Goal: Task Accomplishment & Management: Use online tool/utility

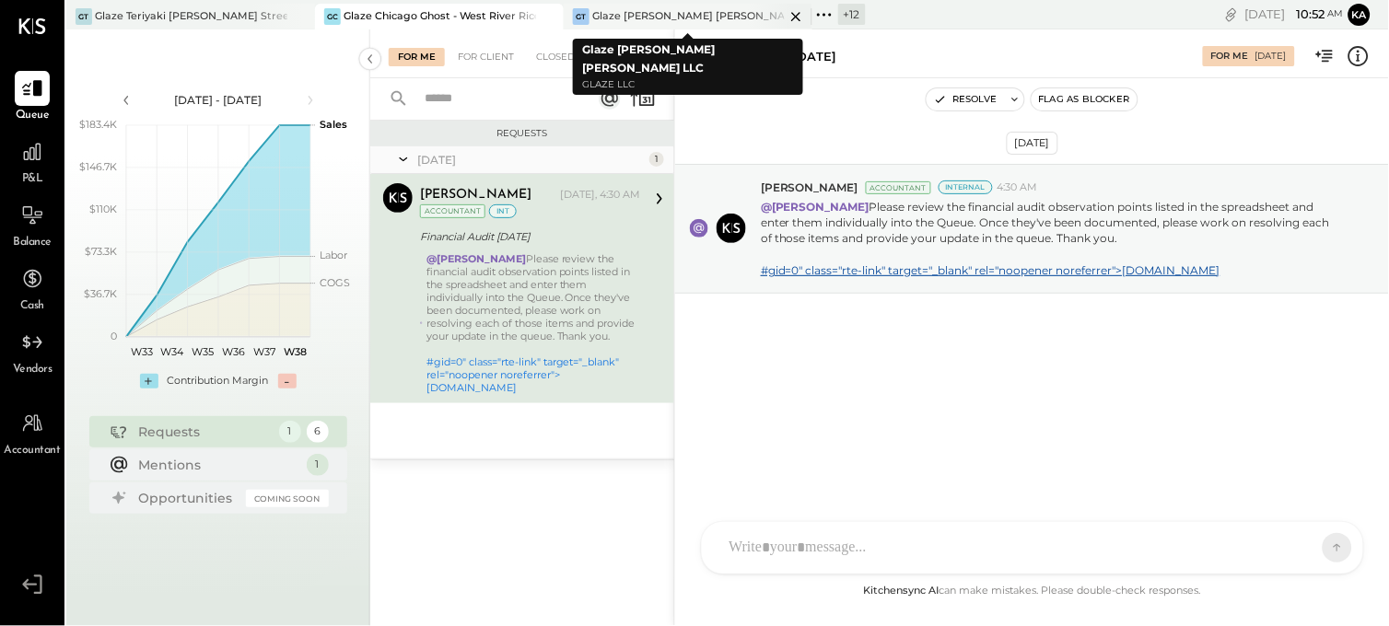
click at [796, 20] on icon at bounding box center [796, 17] width 23 height 22
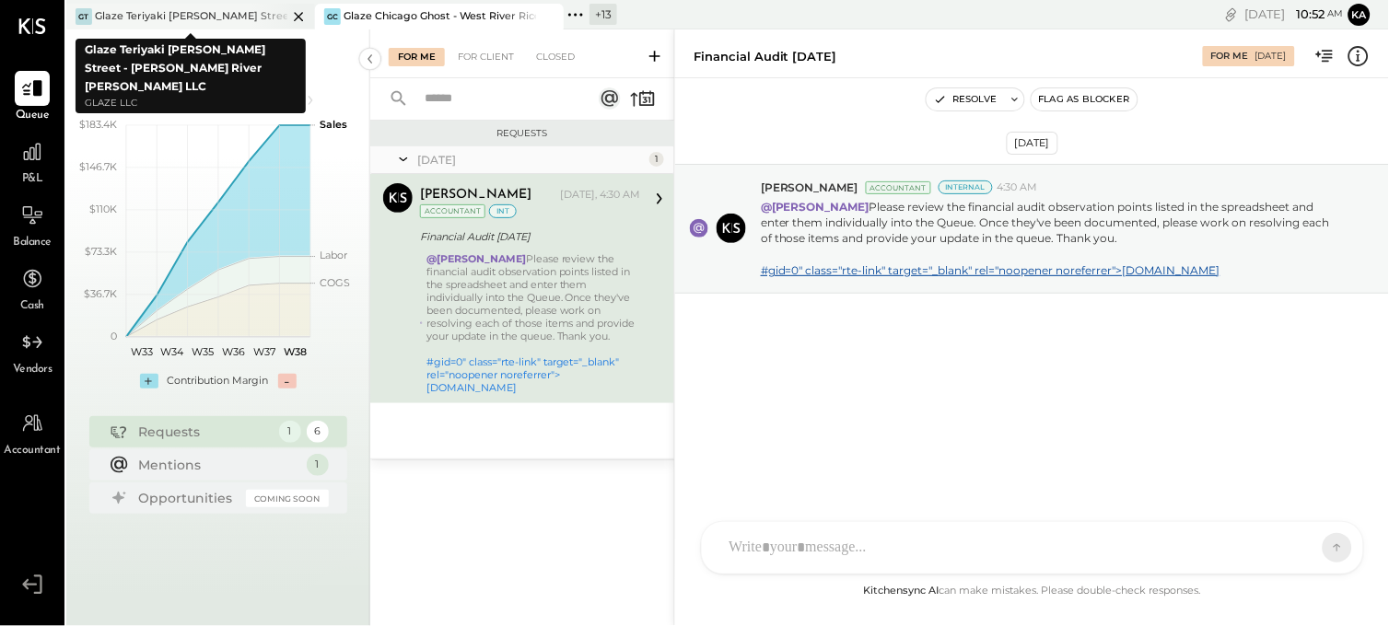
click at [299, 14] on icon at bounding box center [298, 16] width 9 height 9
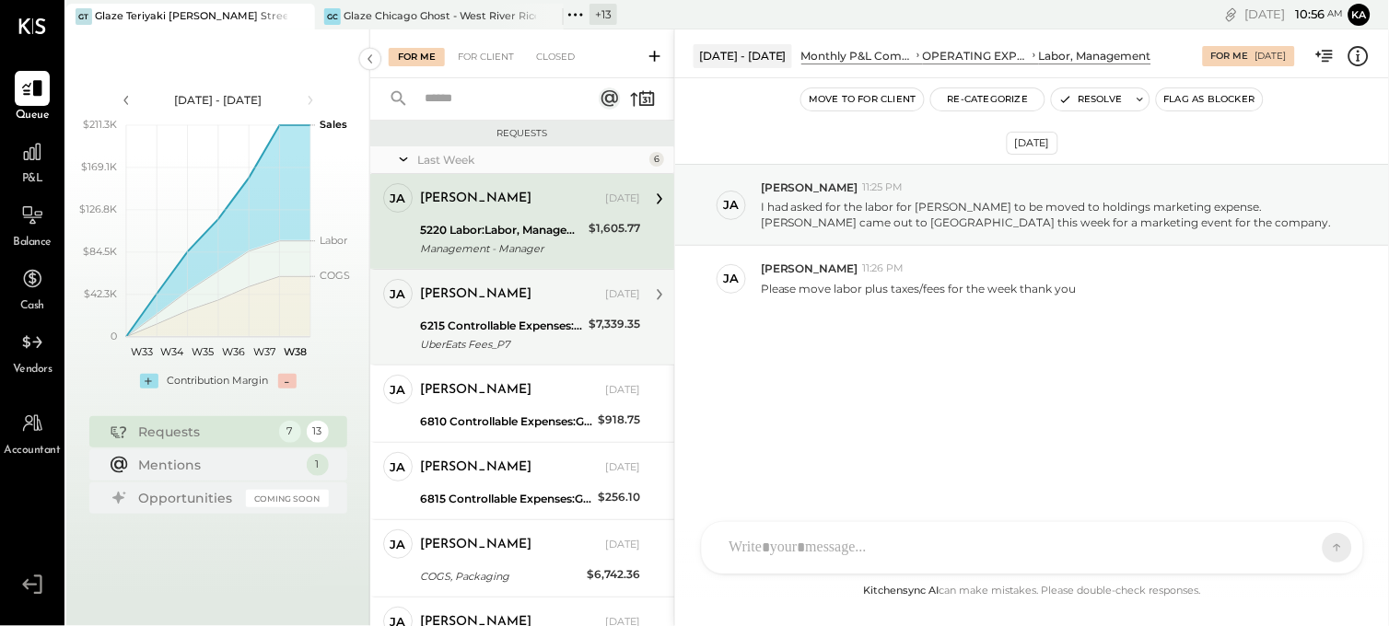
click at [491, 321] on div "6215 Controllable Expenses:Direct Operating Expenses:Transaction Related Expens…" at bounding box center [501, 326] width 163 height 18
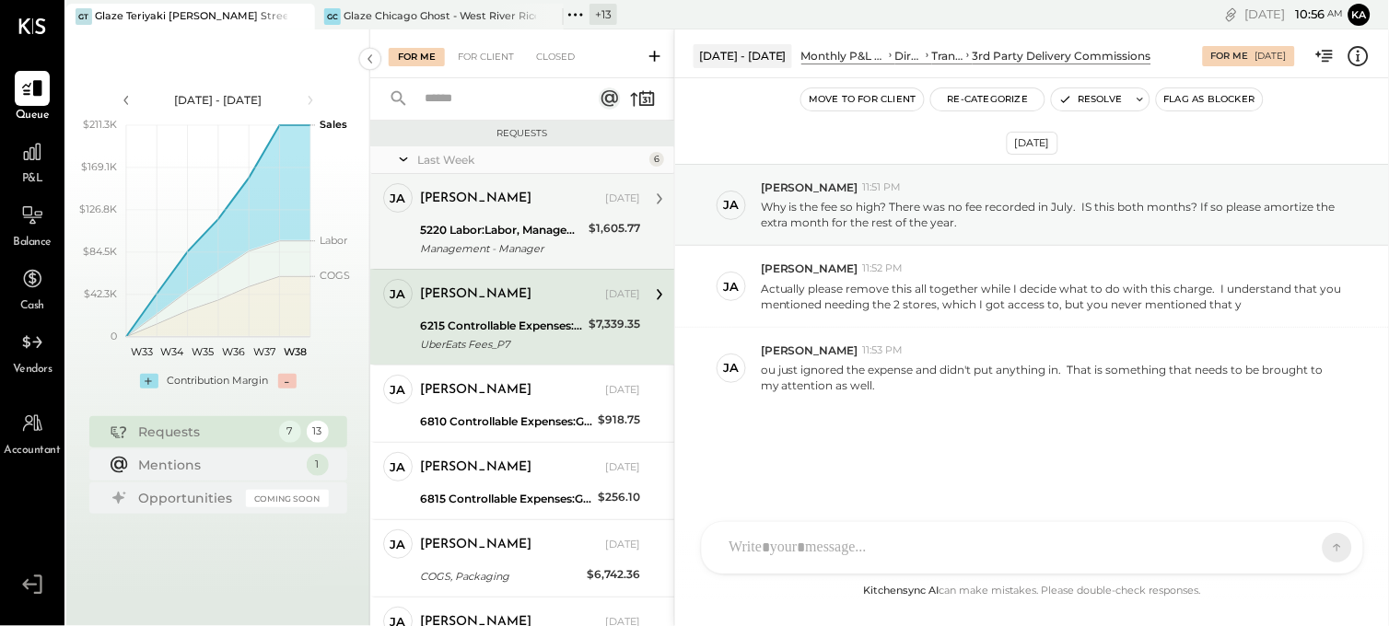
click at [497, 221] on div "5220 Labor:Labor, Management" at bounding box center [501, 230] width 163 height 18
